Goal: Task Accomplishment & Management: Use online tool/utility

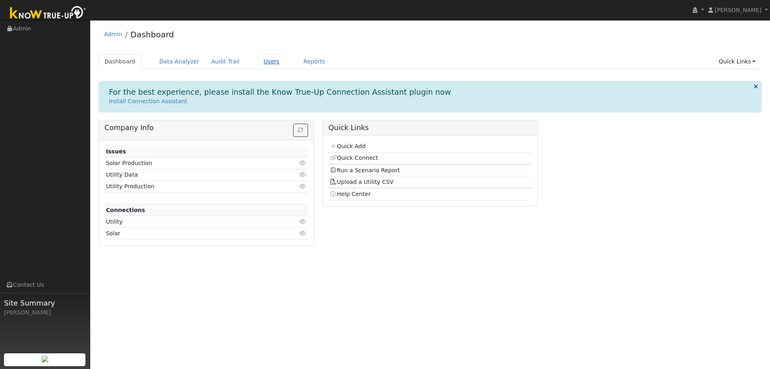
click at [257, 64] on link "Users" at bounding box center [271, 61] width 28 height 15
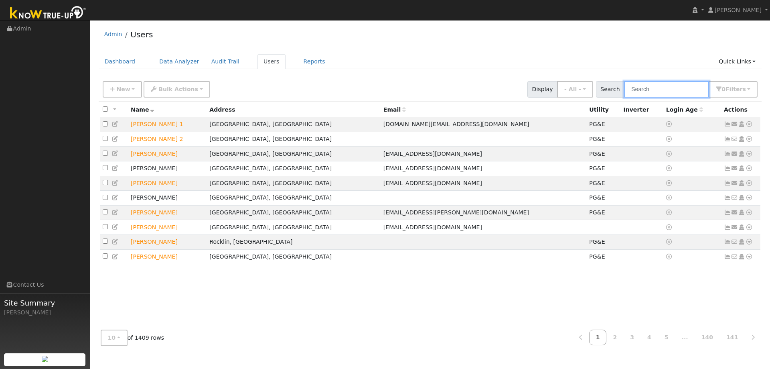
click at [648, 94] on input "text" at bounding box center [666, 89] width 85 height 16
type input "o"
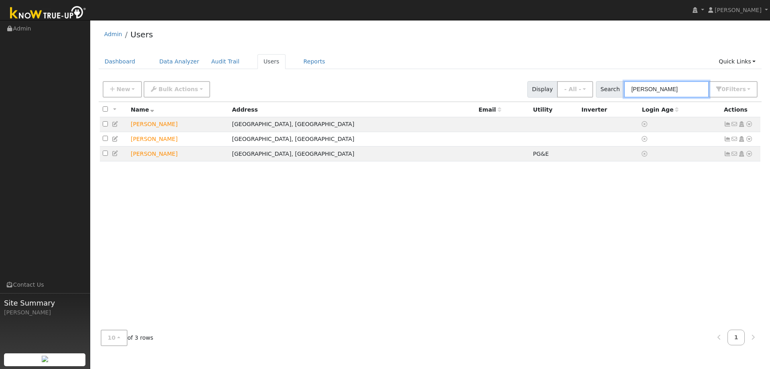
type input "pat patelzick"
click at [751, 126] on icon at bounding box center [748, 124] width 7 height 6
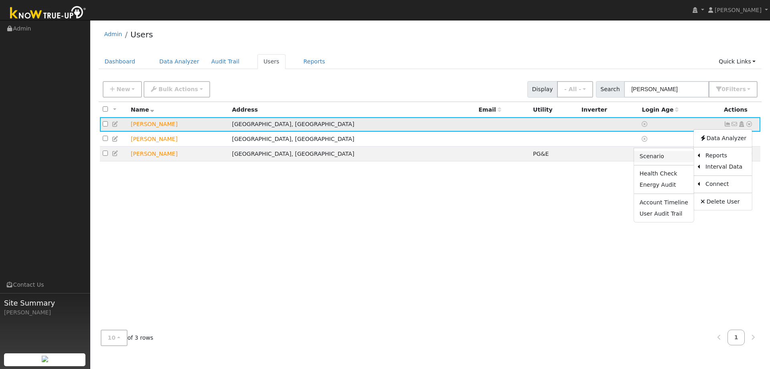
click at [676, 154] on link "Scenario" at bounding box center [664, 156] width 60 height 11
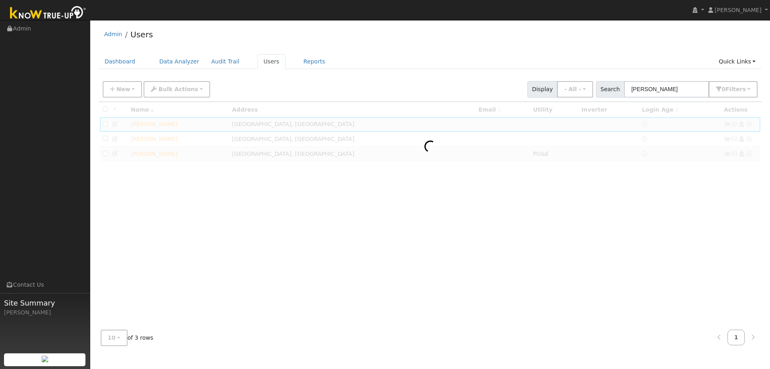
click at [441, 292] on div at bounding box center [430, 212] width 663 height 221
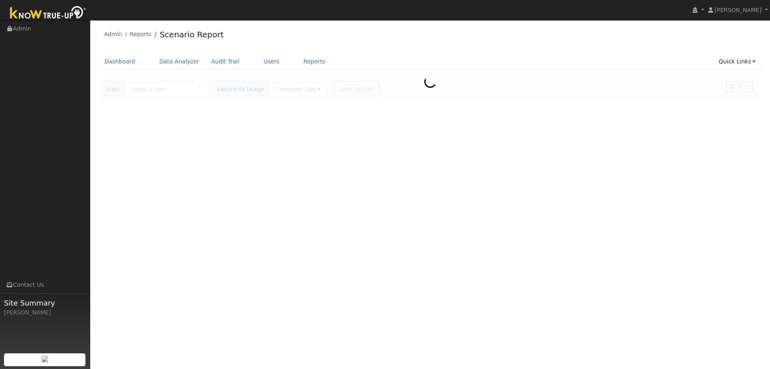
type input "[PERSON_NAME]"
type input "Pacific Gas & Electric"
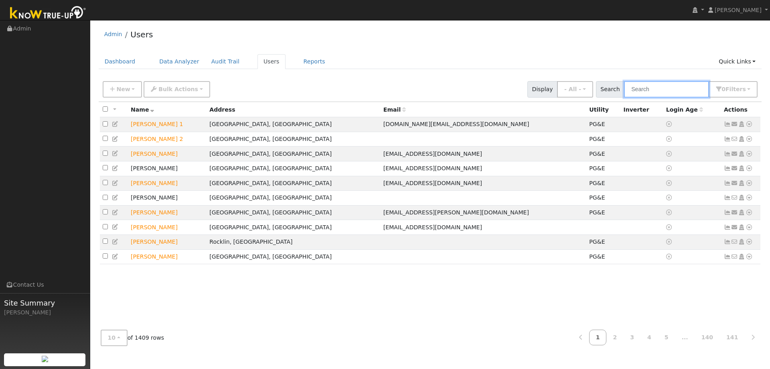
click at [685, 87] on input "text" at bounding box center [666, 89] width 85 height 16
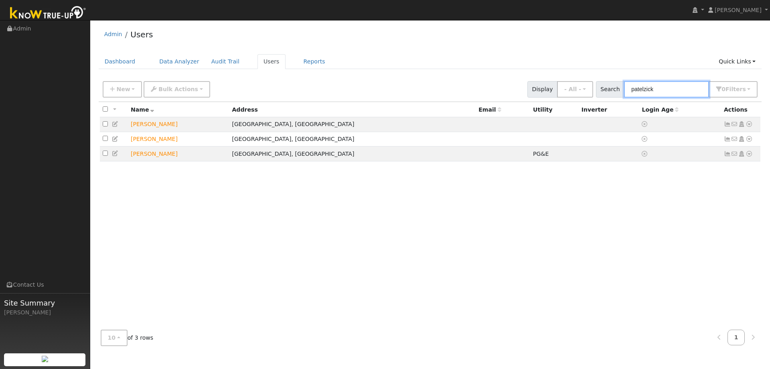
type input "patelzick"
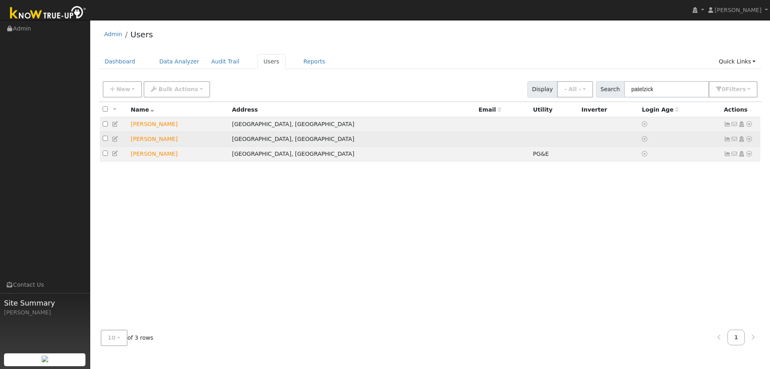
click at [753, 140] on td "No email address Send Email... Copy a Link Reset Password Open Access Data Anal…" at bounding box center [741, 139] width 40 height 15
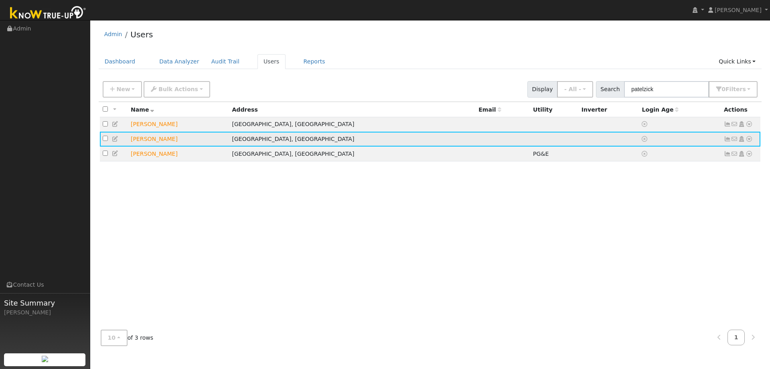
click at [751, 140] on icon at bounding box center [748, 139] width 7 height 6
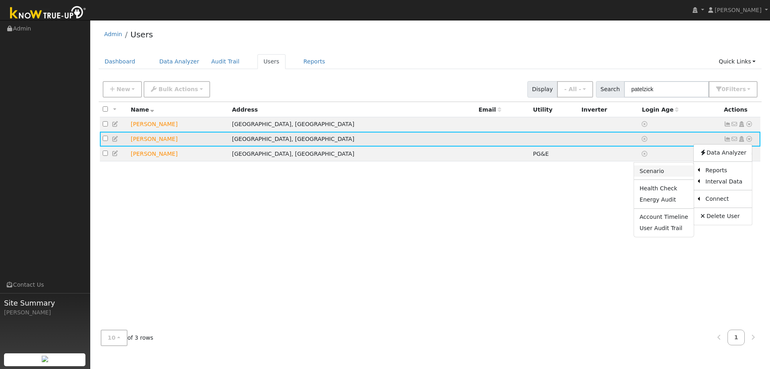
click at [666, 168] on link "Scenario" at bounding box center [664, 170] width 60 height 11
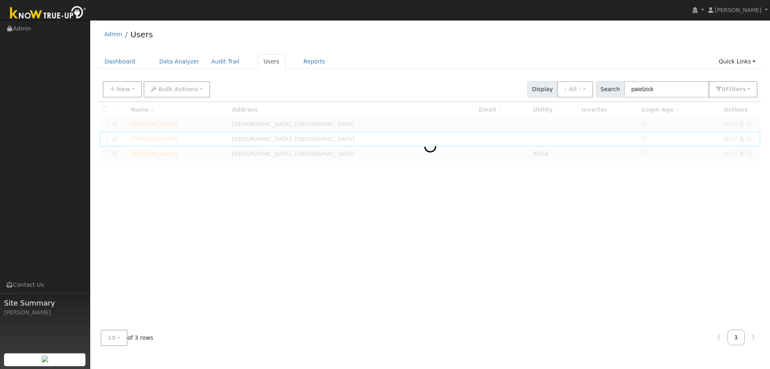
click at [231, 213] on div at bounding box center [430, 212] width 663 height 221
click at [231, 223] on div at bounding box center [430, 212] width 663 height 221
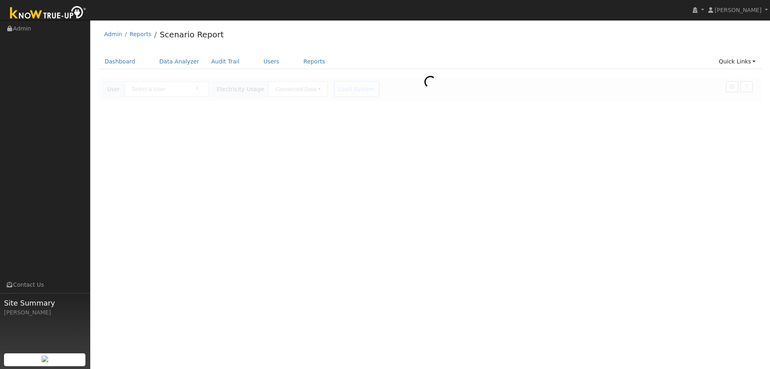
type input "[PERSON_NAME]"
type input "Pacific Gas & Electric"
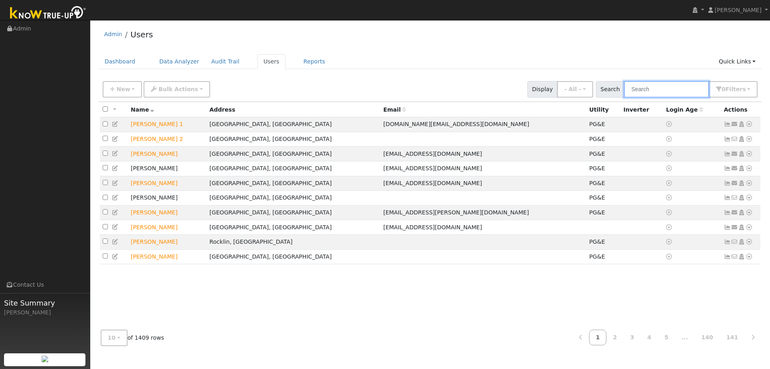
click at [651, 92] on input "text" at bounding box center [666, 89] width 85 height 16
type input "pat patelzick"
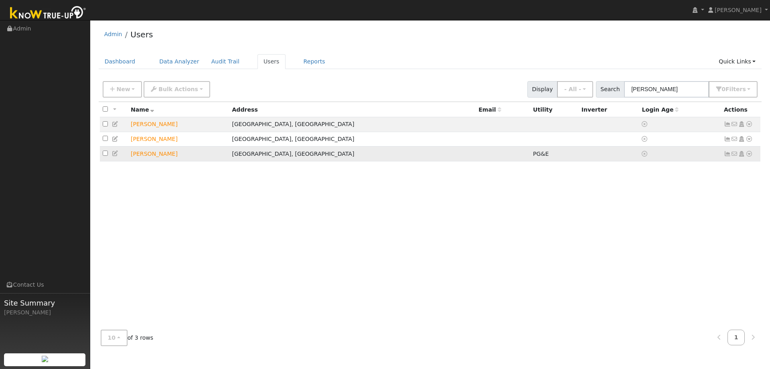
click at [752, 155] on icon at bounding box center [748, 154] width 7 height 6
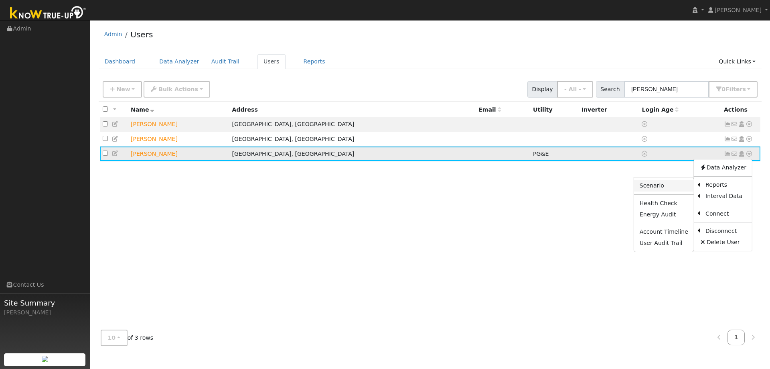
click at [669, 187] on link "Scenario" at bounding box center [664, 185] width 60 height 11
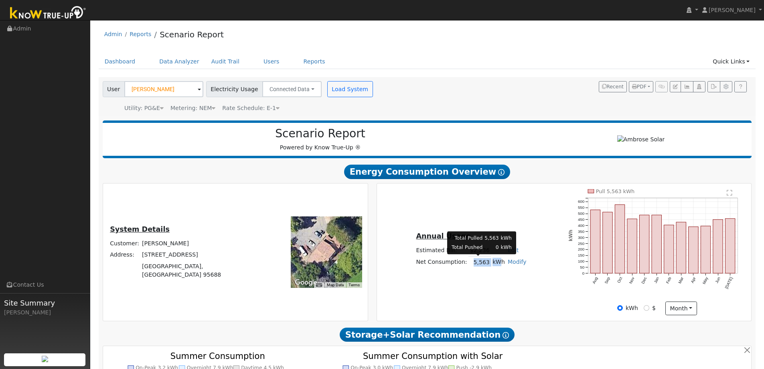
drag, startPoint x: 474, startPoint y: 263, endPoint x: 494, endPoint y: 265, distance: 20.1
click at [493, 265] on tr "Net Consumption: 5,563 kWh Modify Add Consumption Add Electric Vehicle Add Cons…" at bounding box center [471, 262] width 113 height 12
click at [497, 265] on td "kWh" at bounding box center [498, 262] width 15 height 12
click at [715, 88] on icon "button" at bounding box center [714, 86] width 6 height 5
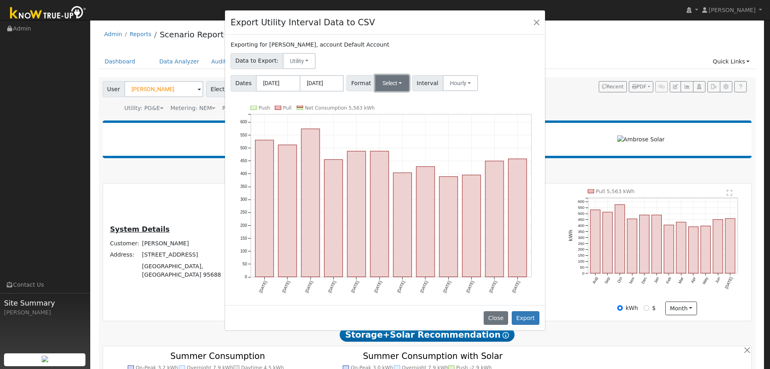
click at [385, 83] on button "Select" at bounding box center [392, 83] width 34 height 16
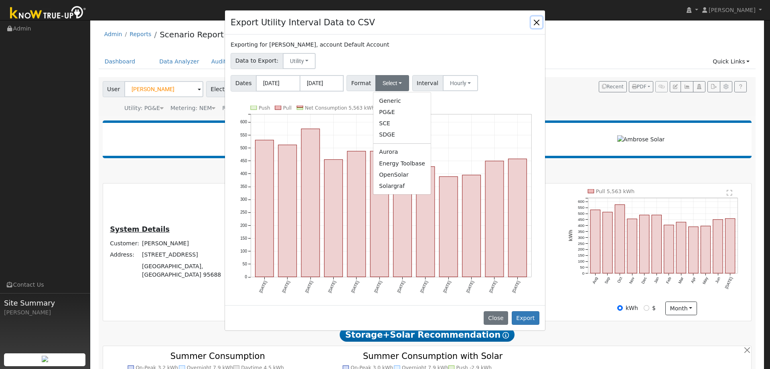
click at [537, 22] on button "Close" at bounding box center [536, 21] width 11 height 11
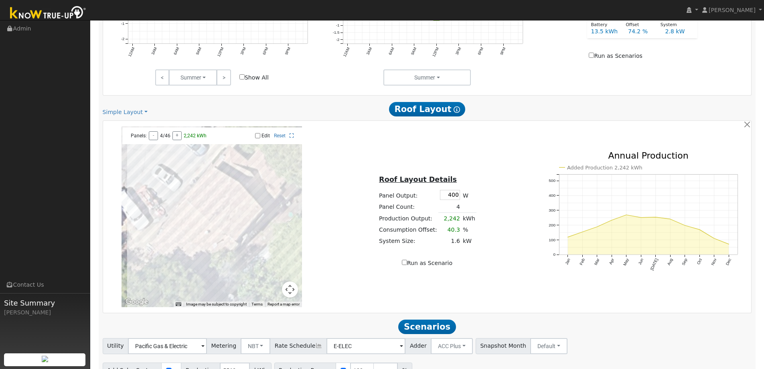
scroll to position [456, 0]
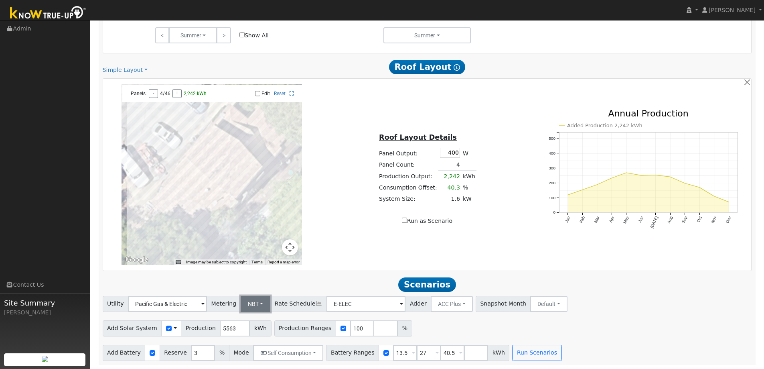
click at [254, 304] on button "NBT" at bounding box center [256, 304] width 30 height 16
click at [254, 323] on link "NEM" at bounding box center [261, 321] width 56 height 11
drag, startPoint x: 470, startPoint y: 333, endPoint x: 463, endPoint y: 336, distance: 8.1
click at [471, 333] on div "Add Solar System Use CSV Data Production 5563 kWh Production Ranges 100 %" at bounding box center [427, 326] width 652 height 19
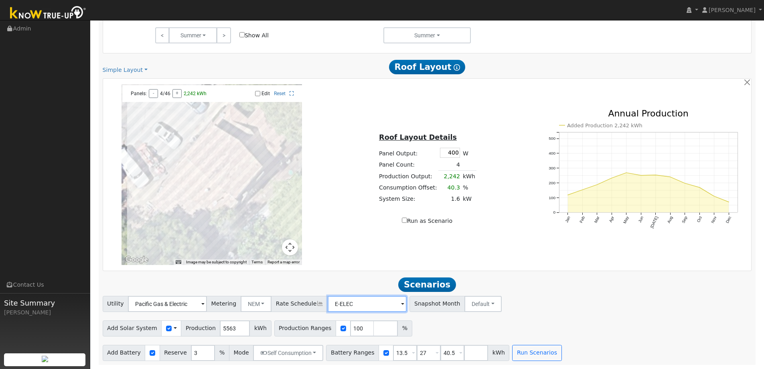
click at [207, 303] on input "E-ELEC" at bounding box center [167, 304] width 79 height 16
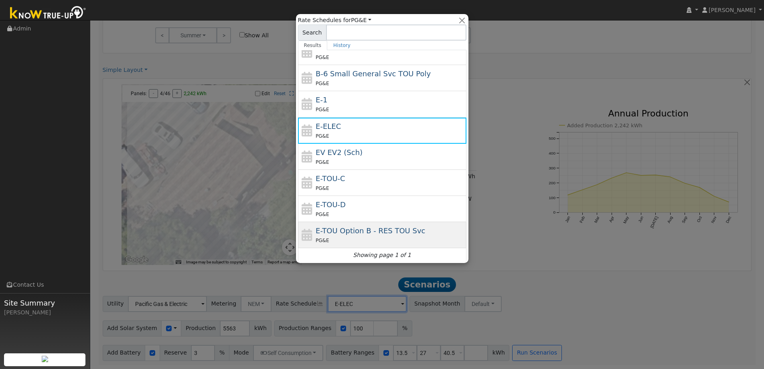
scroll to position [88, 0]
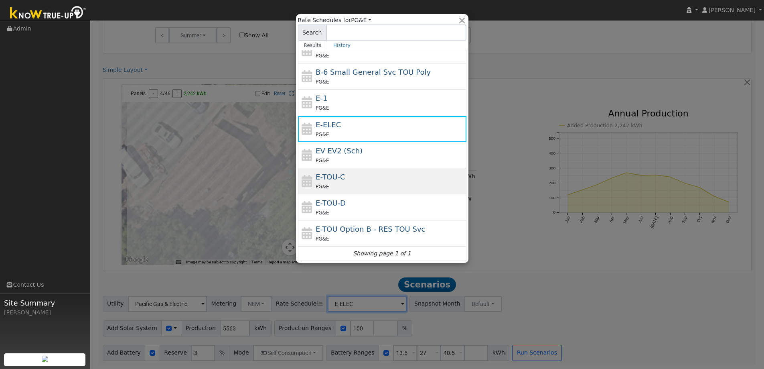
click at [352, 184] on div "PG&E" at bounding box center [390, 186] width 149 height 8
type input "E-TOU-C"
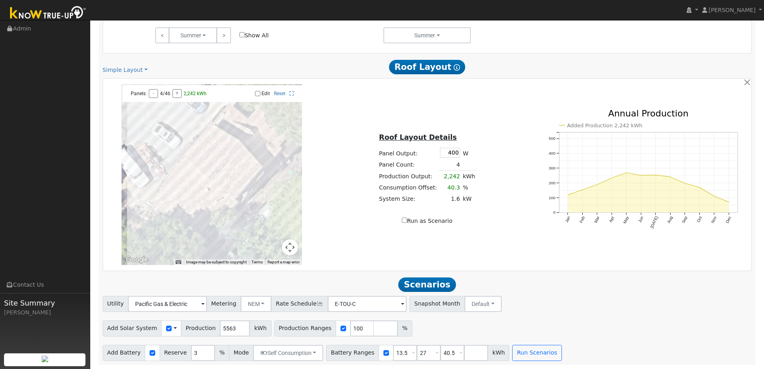
click at [568, 313] on div "Utility Pacific Gas & Electric Metering NEM NEM NBT Rate Schedule E-TOU-C - Non…" at bounding box center [427, 328] width 658 height 65
click at [171, 329] on div "Use CSV Data" at bounding box center [171, 328] width 20 height 16
click at [174, 327] on span at bounding box center [175, 328] width 3 height 8
click at [180, 345] on link "Use CSV Data" at bounding box center [196, 341] width 56 height 11
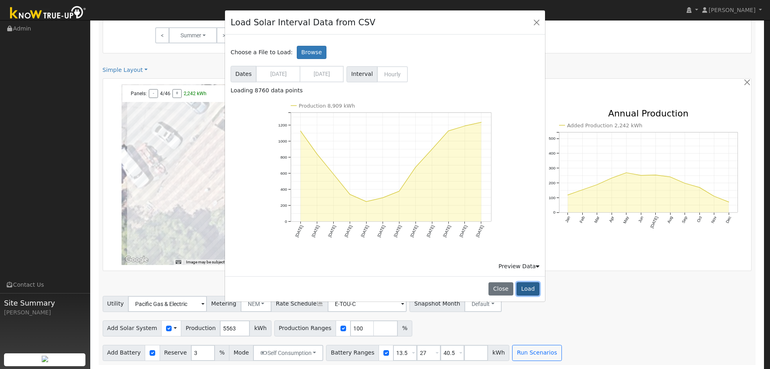
click at [528, 289] on button "Load" at bounding box center [527, 289] width 23 height 14
type input "8909"
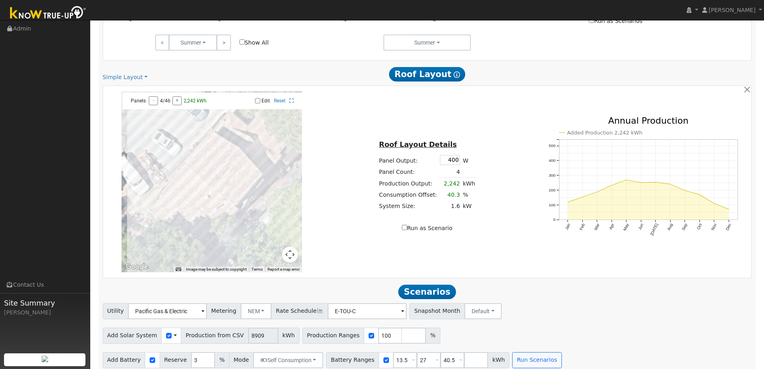
scroll to position [456, 0]
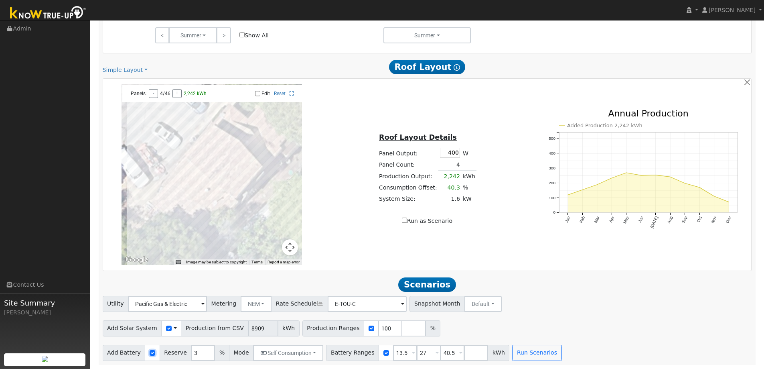
click at [150, 350] on input "checkbox" at bounding box center [153, 353] width 6 height 6
checkbox input "false"
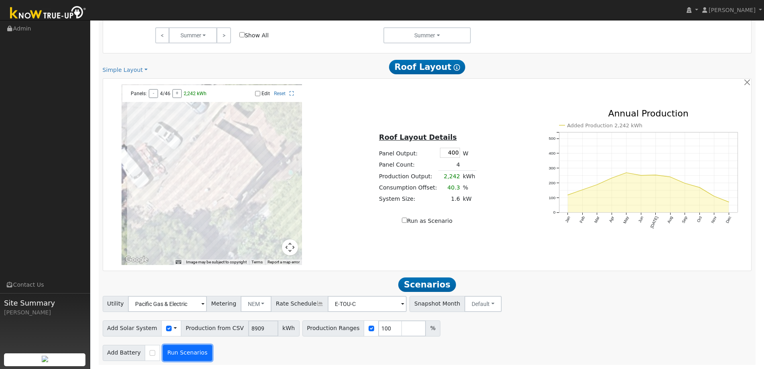
click at [178, 356] on button "Run Scenarios" at bounding box center [187, 352] width 49 height 16
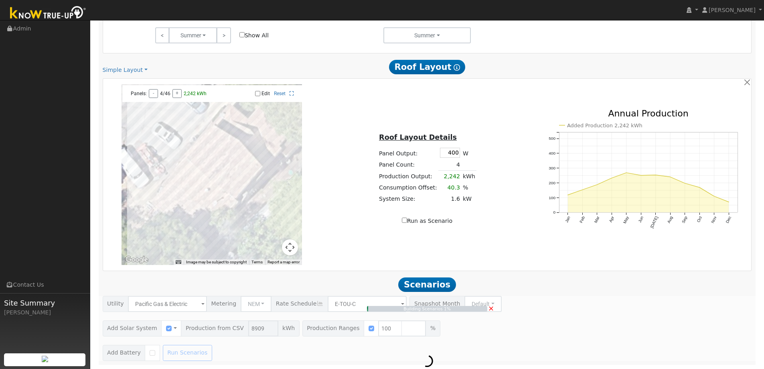
type input "5.9"
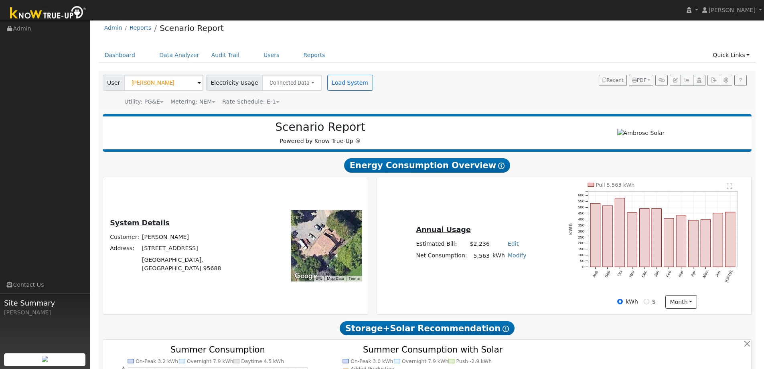
scroll to position [0, 0]
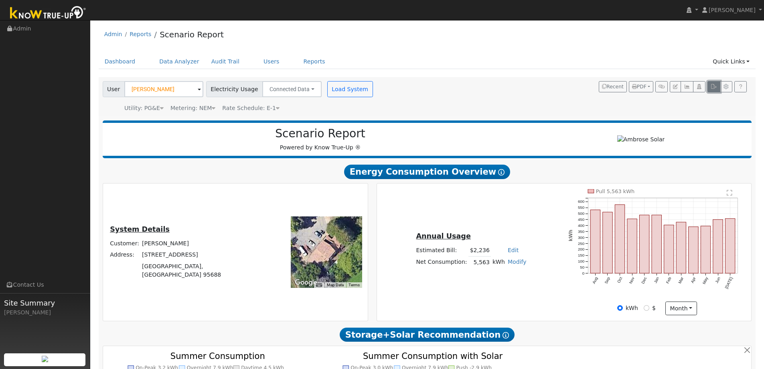
click at [711, 86] on icon "button" at bounding box center [714, 86] width 6 height 5
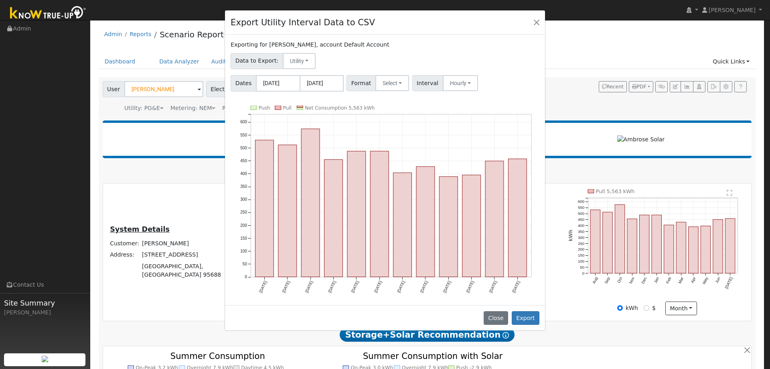
click at [401, 91] on div "Exporting for Pat Patelzick, account Default Account Data to Export: Utility Ut…" at bounding box center [385, 169] width 320 height 270
click at [399, 88] on button "Select" at bounding box center [392, 83] width 34 height 16
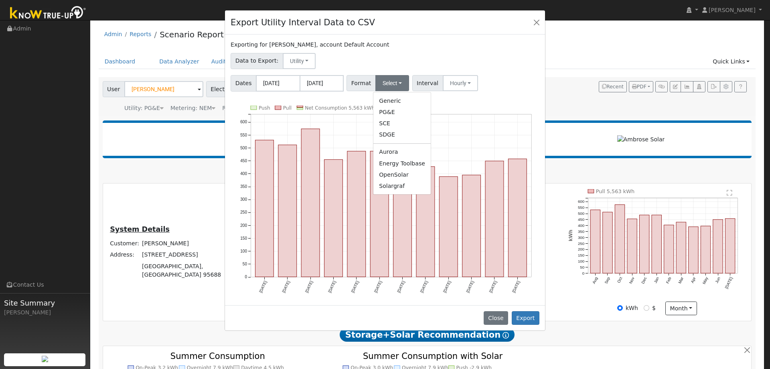
click at [405, 155] on link "Aurora" at bounding box center [401, 151] width 57 height 11
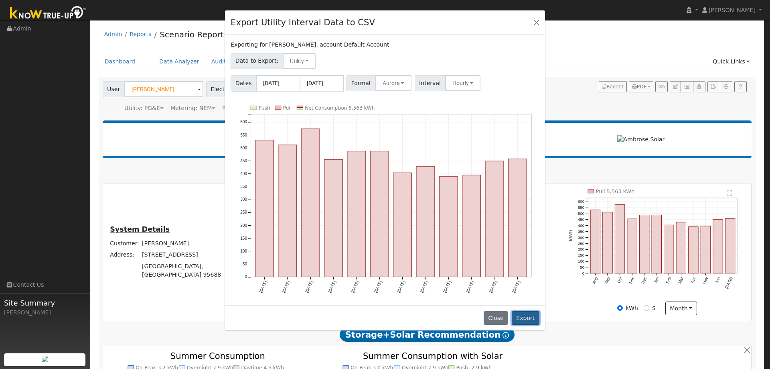
click at [531, 319] on button "Export" at bounding box center [526, 318] width 28 height 14
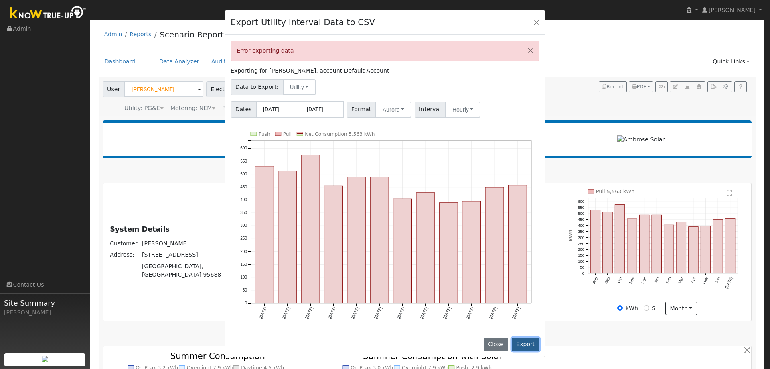
click at [522, 345] on button "Export" at bounding box center [526, 344] width 28 height 14
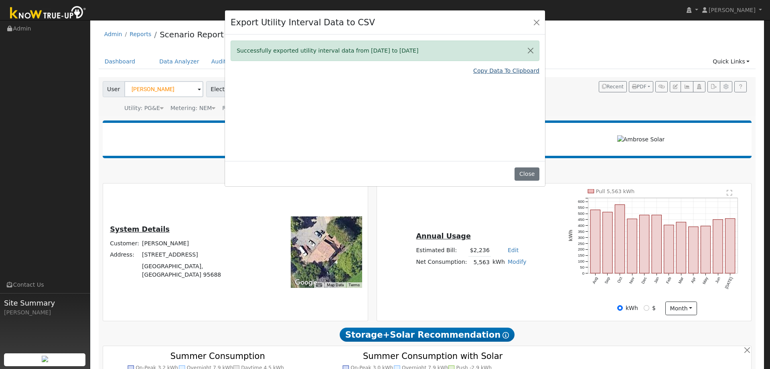
click at [523, 73] on link "Copy Data To Clipboard" at bounding box center [506, 71] width 66 height 8
click at [535, 22] on button "Close" at bounding box center [536, 21] width 11 height 11
